Goal: Information Seeking & Learning: Check status

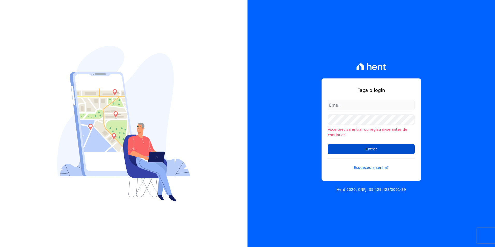
type input "michele.araujo@dc4.com.br"
click at [349, 146] on input "Entrar" at bounding box center [371, 149] width 87 height 10
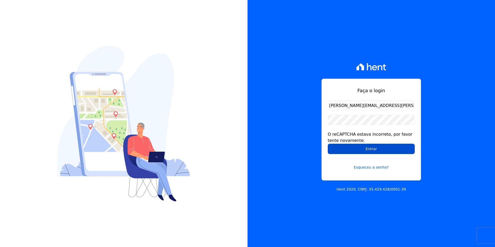
click at [379, 148] on input "Entrar" at bounding box center [371, 149] width 87 height 10
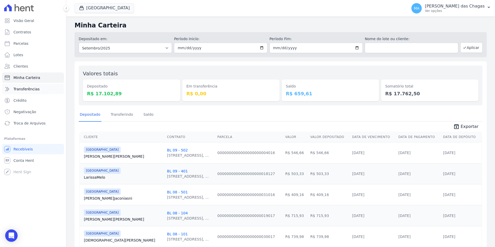
click at [35, 87] on span "Transferências" at bounding box center [26, 88] width 26 height 5
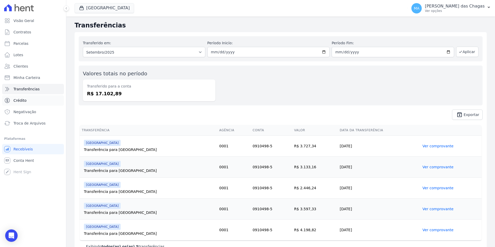
click at [32, 97] on link "Crédito" at bounding box center [33, 100] width 62 height 10
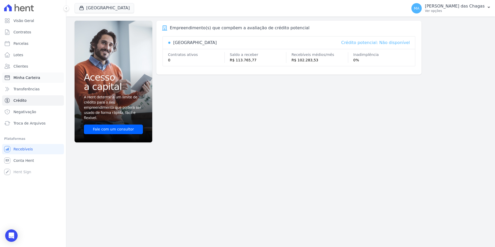
click at [28, 78] on span "Minha Carteira" at bounding box center [26, 77] width 27 height 5
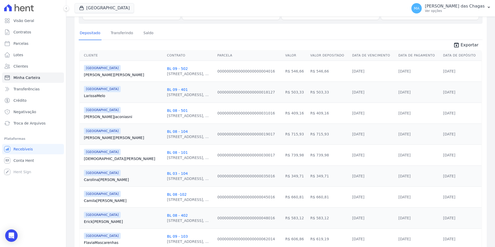
scroll to position [104, 0]
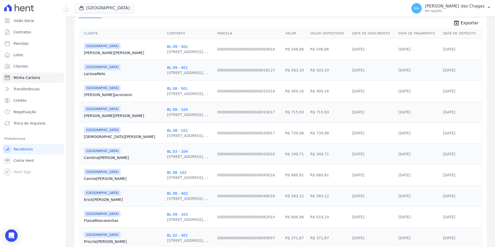
drag, startPoint x: 431, startPoint y: 114, endPoint x: 425, endPoint y: 109, distance: 7.8
click at [430, 113] on td "03/09/2025" at bounding box center [418, 112] width 45 height 21
click at [32, 99] on link "Crédito" at bounding box center [33, 100] width 62 height 10
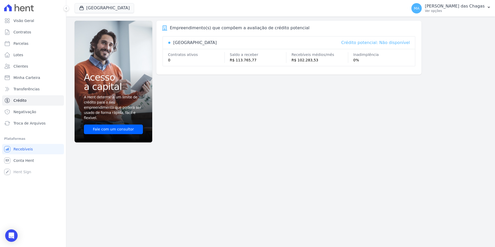
click at [23, 154] on ul "Você não possui Hent Sign ativado. Para saber mais, fale com a equipe Hent. Rec…" at bounding box center [33, 160] width 62 height 33
click at [22, 160] on span "Conta Hent" at bounding box center [23, 160] width 20 height 5
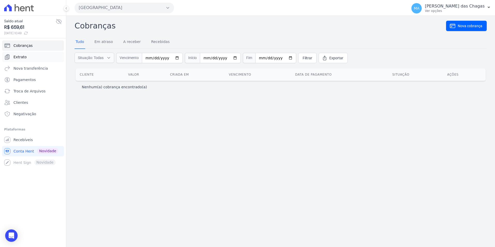
click at [28, 56] on link "Extrato" at bounding box center [33, 57] width 62 height 10
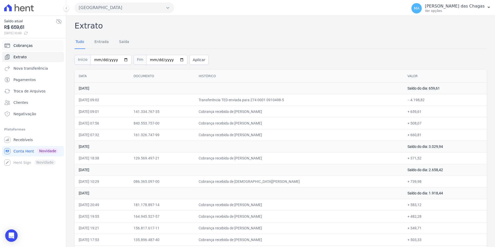
click at [36, 50] on link "Cobranças" at bounding box center [33, 45] width 62 height 10
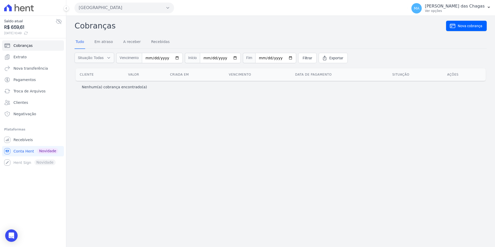
click at [35, 59] on link "Extrato" at bounding box center [33, 57] width 62 height 10
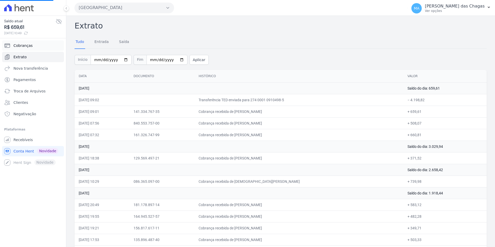
click at [32, 44] on link "Cobranças" at bounding box center [33, 45] width 62 height 10
click at [97, 43] on link "Entrada" at bounding box center [101, 41] width 16 height 13
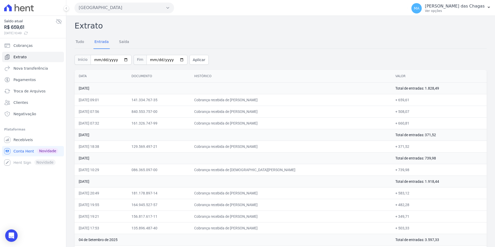
click at [115, 43] on div "Tudo Entrada Saída" at bounding box center [103, 41] width 56 height 13
click at [121, 45] on link "Saída" at bounding box center [124, 41] width 12 height 13
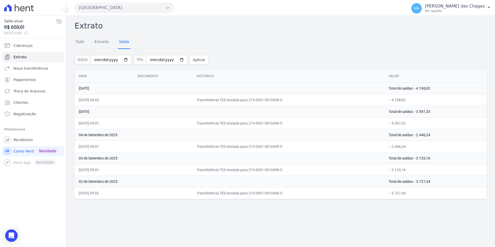
click at [121, 45] on link "Saída" at bounding box center [124, 41] width 12 height 13
click at [34, 82] on link "Pagamentos" at bounding box center [33, 80] width 62 height 10
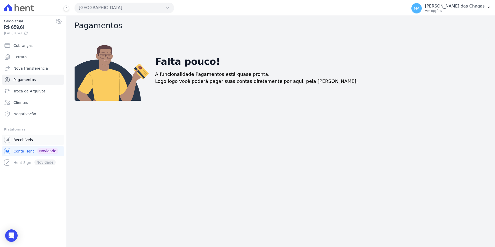
click at [29, 138] on span "Recebíveis" at bounding box center [22, 139] width 19 height 5
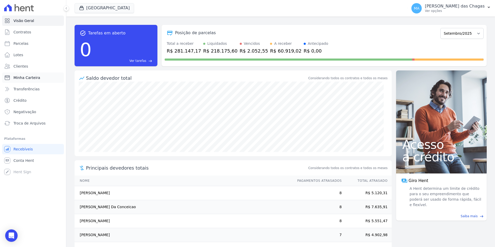
click at [36, 77] on span "Minha Carteira" at bounding box center [26, 77] width 27 height 5
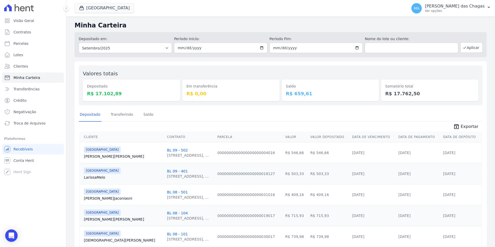
click at [104, 93] on dd "R$ 17.102,89" at bounding box center [131, 93] width 89 height 7
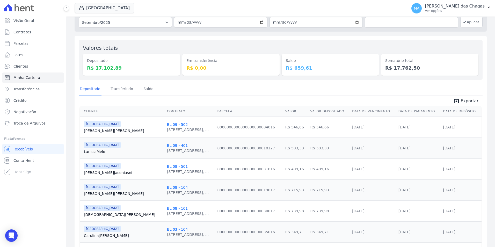
scroll to position [26, 0]
click at [308, 138] on td "R$ 503,33" at bounding box center [329, 147] width 42 height 21
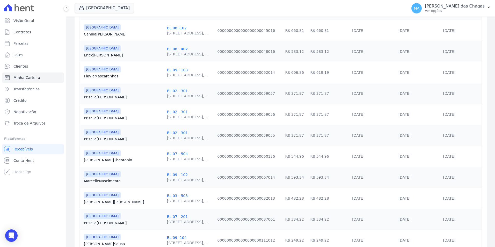
scroll to position [207, 0]
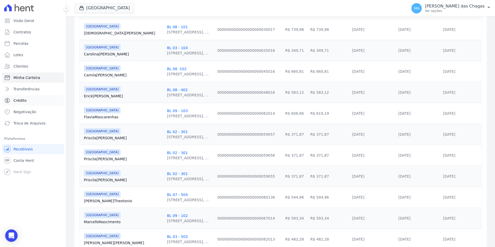
click at [29, 101] on link "Crédito" at bounding box center [33, 100] width 62 height 10
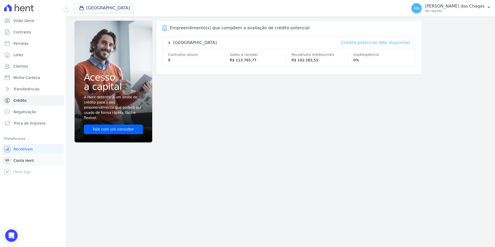
click at [29, 156] on link "Conta Hent" at bounding box center [33, 160] width 62 height 10
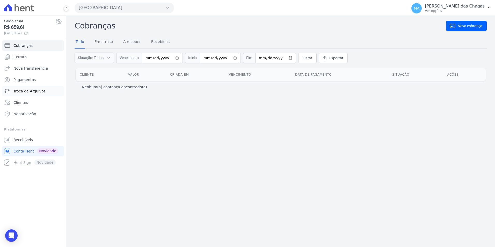
click at [38, 89] on span "Troca de Arquivos" at bounding box center [29, 91] width 32 height 5
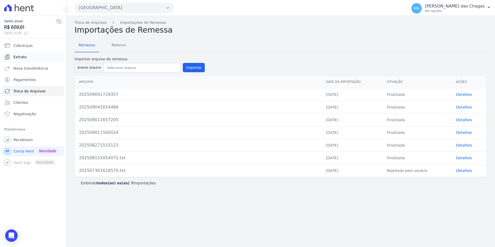
click at [39, 56] on link "Extrato" at bounding box center [33, 57] width 62 height 10
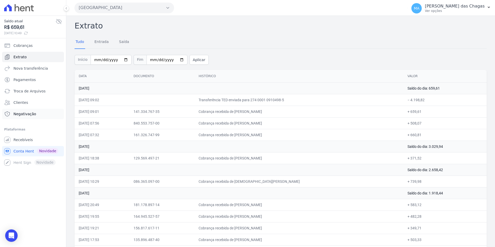
click at [31, 112] on span "Negativação" at bounding box center [24, 113] width 23 height 5
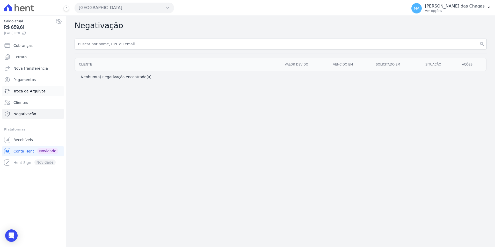
click at [32, 95] on link "Troca de Arquivos" at bounding box center [33, 91] width 62 height 10
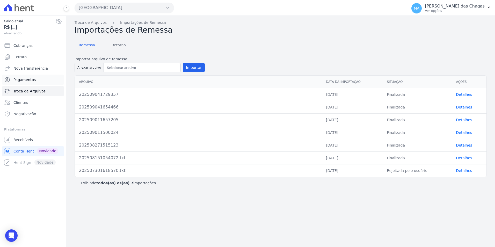
click at [30, 78] on span "Pagamentos" at bounding box center [24, 79] width 22 height 5
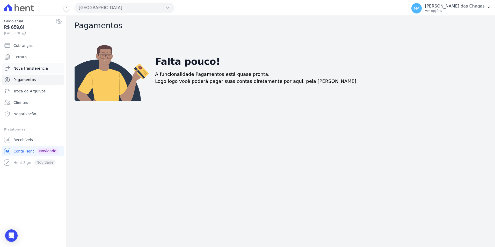
click at [27, 67] on span "Nova transferência" at bounding box center [30, 68] width 34 height 5
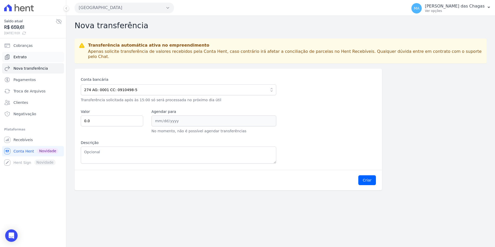
click at [27, 62] on link "Extrato" at bounding box center [33, 57] width 62 height 10
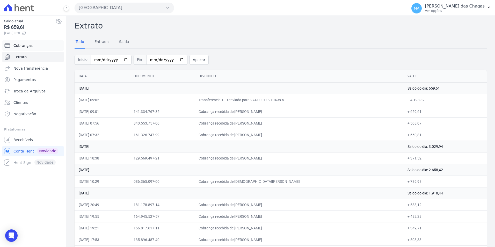
click at [32, 48] on link "Cobranças" at bounding box center [33, 45] width 62 height 10
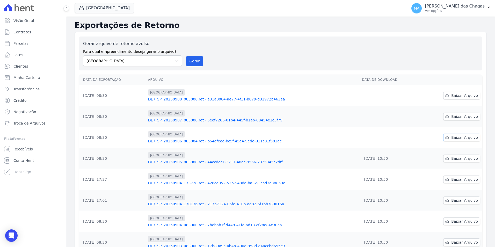
click at [459, 137] on span "Baixar Arquivo" at bounding box center [464, 137] width 27 height 5
click at [459, 118] on span "Baixar Arquivo" at bounding box center [464, 116] width 27 height 5
click at [475, 95] on link "Baixar Arquivo" at bounding box center [461, 96] width 37 height 8
click at [34, 164] on link "Conta Hent" at bounding box center [33, 160] width 62 height 10
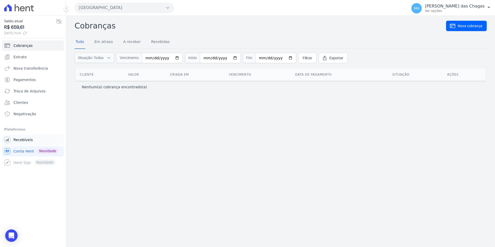
click at [25, 141] on span "Recebíveis" at bounding box center [22, 139] width 19 height 5
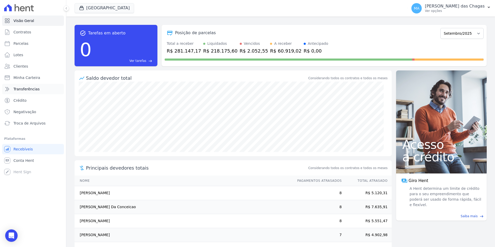
click at [20, 90] on span "Transferências" at bounding box center [26, 88] width 26 height 5
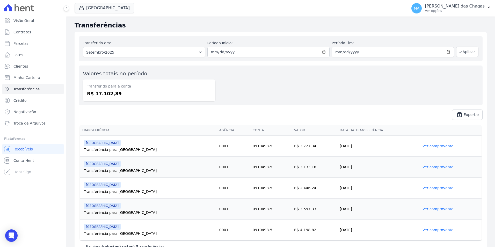
drag, startPoint x: 95, startPoint y: 94, endPoint x: 115, endPoint y: 93, distance: 20.0
click at [115, 93] on dd "R$ 17.102,89" at bounding box center [149, 93] width 124 height 7
drag, startPoint x: 115, startPoint y: 93, endPoint x: 93, endPoint y: 92, distance: 21.8
click at [93, 92] on dd "R$ 17.102,89" at bounding box center [149, 93] width 124 height 7
drag, startPoint x: 93, startPoint y: 92, endPoint x: 114, endPoint y: 95, distance: 21.1
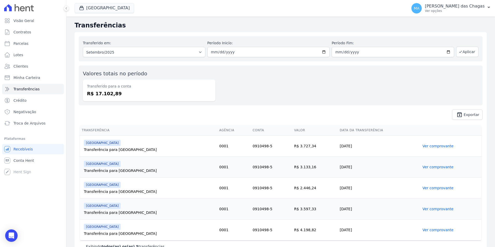
click at [114, 95] on dd "R$ 17.102,89" at bounding box center [149, 93] width 124 height 7
click at [179, 132] on th "Transferência" at bounding box center [149, 130] width 138 height 11
click at [35, 96] on link "Crédito" at bounding box center [33, 100] width 62 height 10
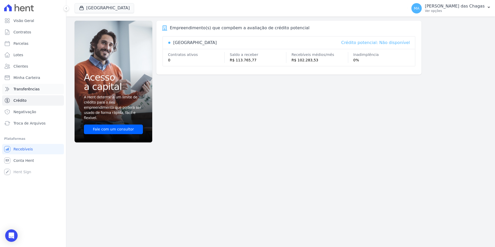
click at [42, 90] on link "Transferências" at bounding box center [33, 89] width 62 height 10
